Goal: Task Accomplishment & Management: Manage account settings

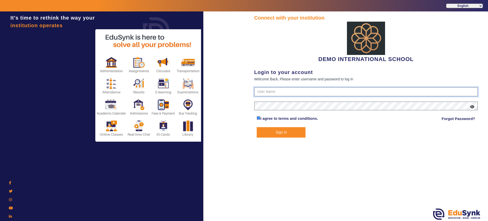
type input "2143224344"
click at [285, 130] on button "Sign In" at bounding box center [281, 132] width 49 height 10
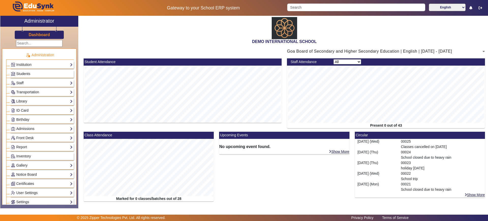
click at [52, 69] on div "Students" at bounding box center [40, 73] width 68 height 9
click at [51, 68] on div "Institution Institution Details Session Configuration Classes/Batches Subjects" at bounding box center [42, 65] width 64 height 8
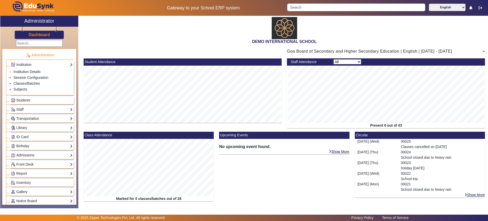
click at [43, 72] on li "Institution Details" at bounding box center [42, 72] width 59 height 6
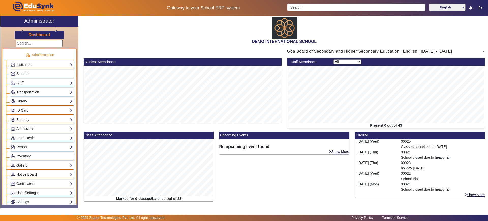
click at [32, 65] on link "Institution" at bounding box center [42, 65] width 62 height 6
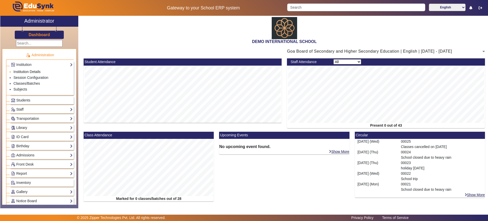
click at [32, 71] on link "Institution Details" at bounding box center [26, 72] width 27 height 4
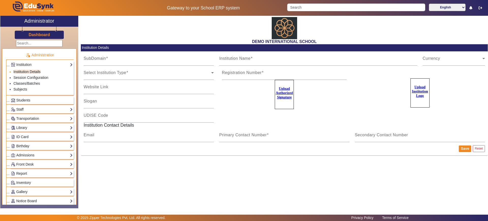
type input "[DATE]"
type input "DEMO INTERNATIONAL SCHOOL"
type input "[DOMAIN_NAME]"
type input "SCHOOL OF EXCELLENCE"
type input "09180101038"
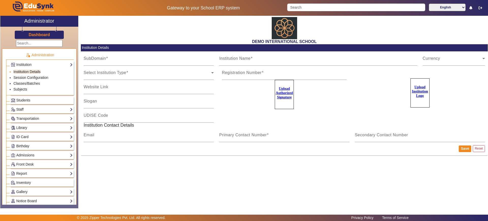
type input "2183437"
type input "[EMAIL_ADDRESS][PERSON_NAME][DOMAIN_NAME]"
type input "2143224344"
type input "8318363024"
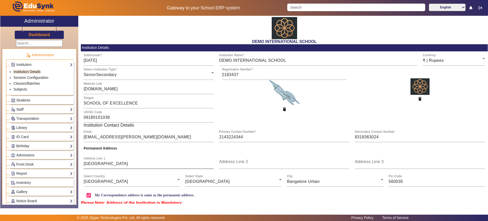
scroll to position [18, 0]
